Goal: Find specific page/section: Find specific page/section

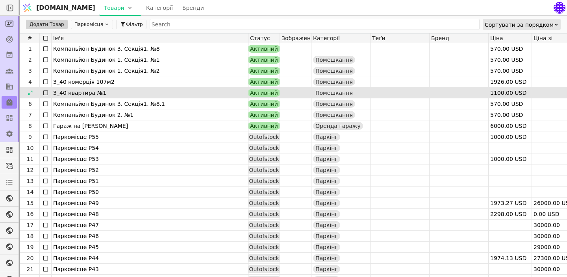
click at [423, 88] on div at bounding box center [400, 92] width 59 height 11
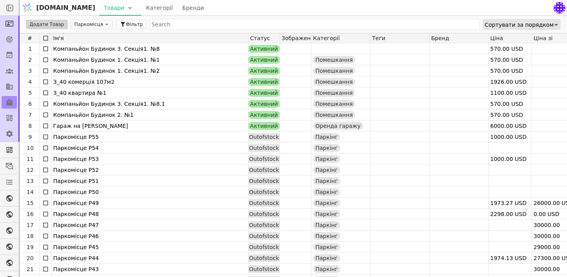
click at [25, 8] on img at bounding box center [27, 7] width 12 height 15
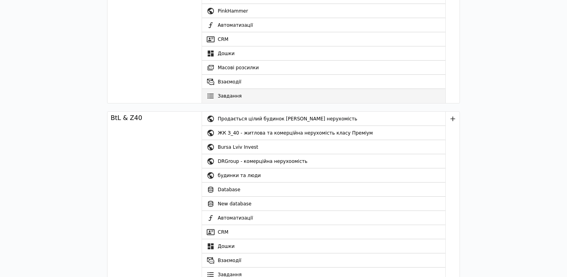
scroll to position [61, 0]
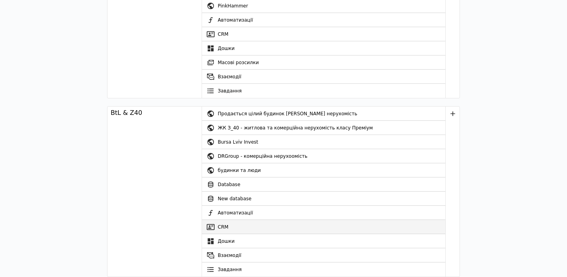
click at [229, 226] on link "CRM" at bounding box center [323, 227] width 243 height 14
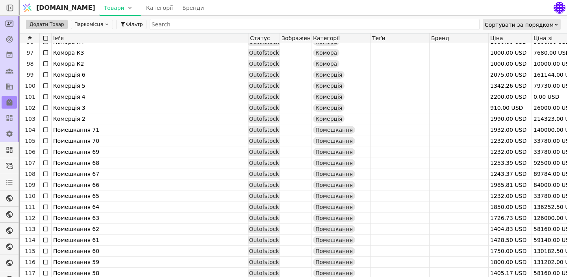
scroll to position [1055, 0]
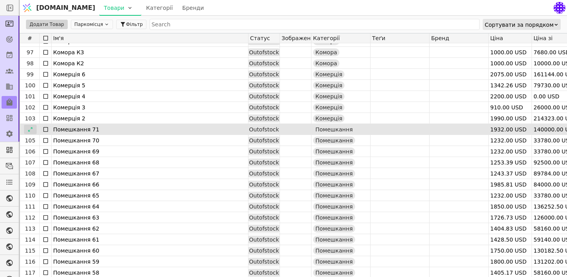
click at [28, 127] on icon at bounding box center [31, 130] width 6 height 6
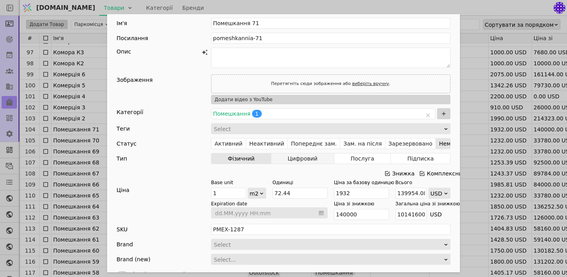
scroll to position [6, 0]
click at [473, 166] on div "Ім'я Помешкання 71 Посилання pomeshkannia-71 Опис Зображення Перетягніть сюди з…" at bounding box center [283, 138] width 567 height 277
